Goal: Communication & Community: Share content

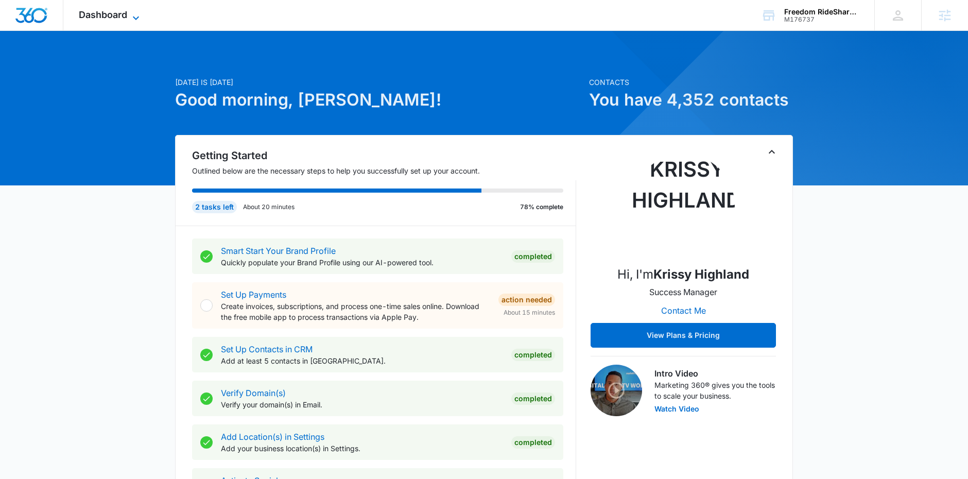
click at [132, 18] on icon at bounding box center [136, 18] width 12 height 12
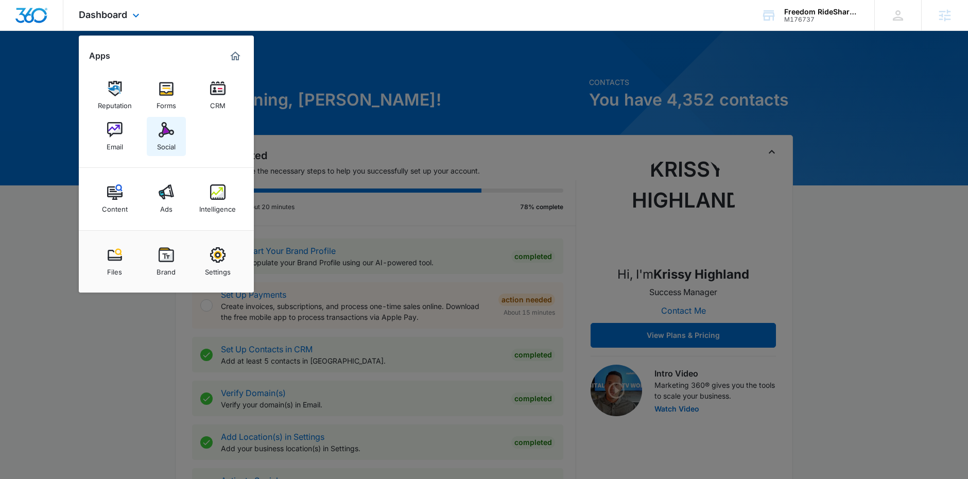
click at [172, 144] on div "Social" at bounding box center [166, 144] width 19 height 13
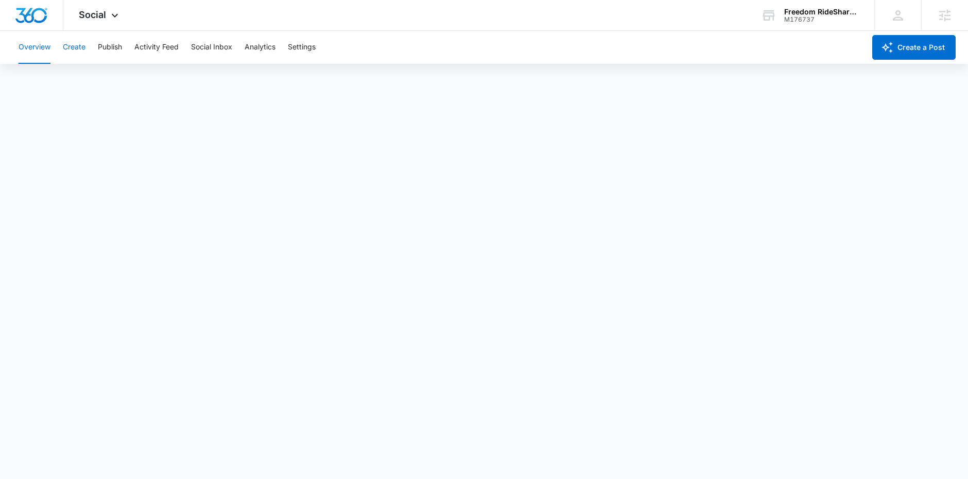
click at [81, 39] on button "Create" at bounding box center [74, 47] width 23 height 33
